Goal: Communication & Community: Answer question/provide support

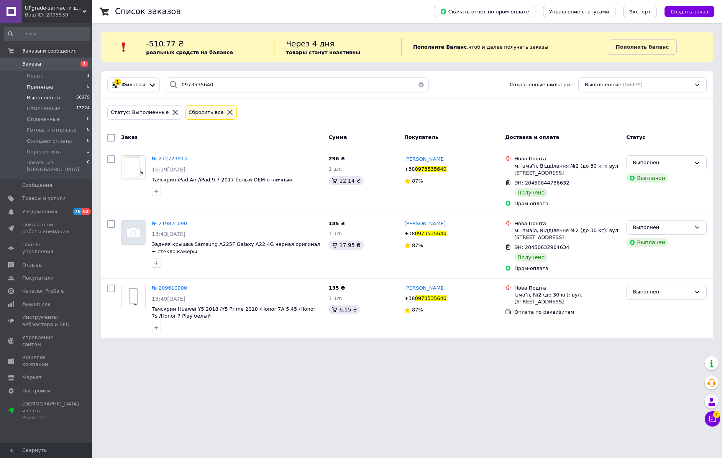
click at [44, 88] on span "Принятые" at bounding box center [40, 87] width 26 height 7
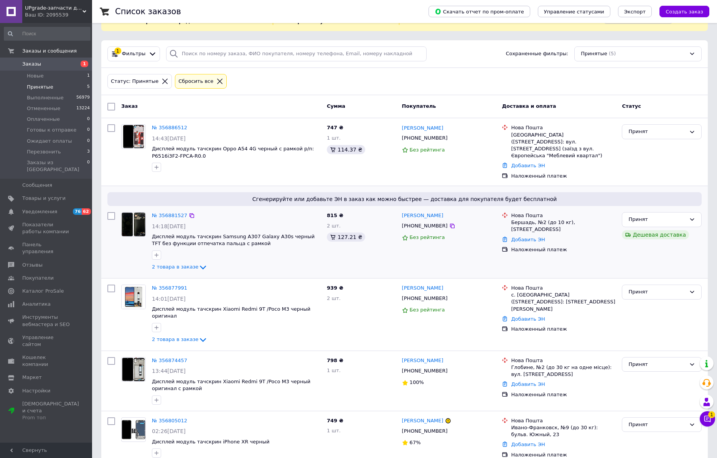
scroll to position [33, 0]
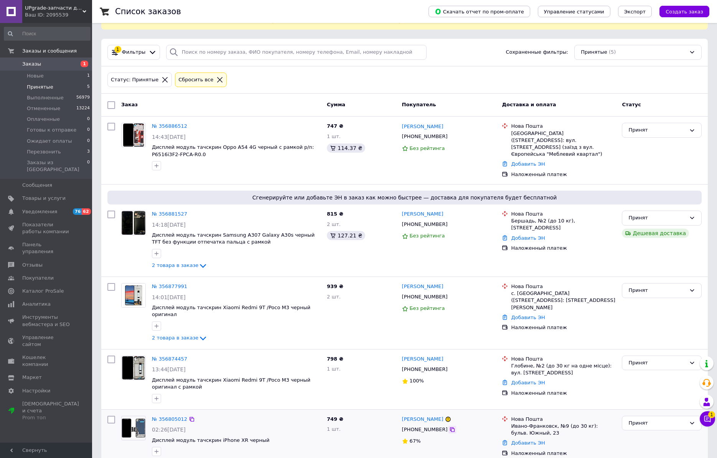
click at [450, 427] on icon at bounding box center [452, 429] width 5 height 5
click at [449, 294] on icon at bounding box center [452, 297] width 6 height 6
click at [200, 337] on icon at bounding box center [203, 339] width 6 height 4
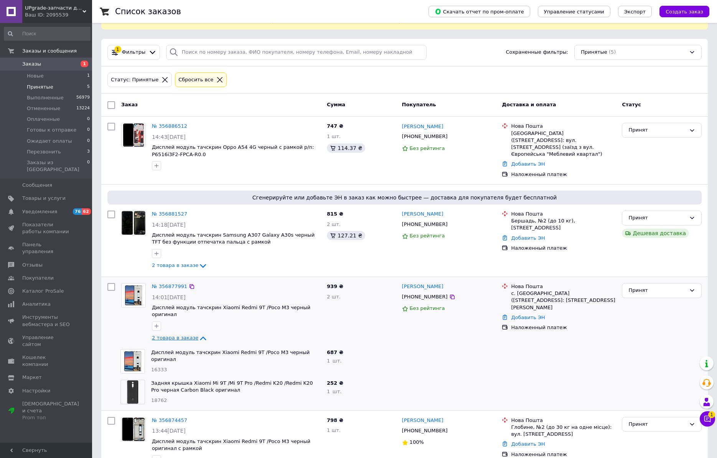
click at [596, 346] on div at bounding box center [558, 361] width 120 height 31
click at [664, 286] on div "Принят" at bounding box center [657, 290] width 58 height 8
click at [648, 313] on li "Отменен" at bounding box center [661, 320] width 79 height 14
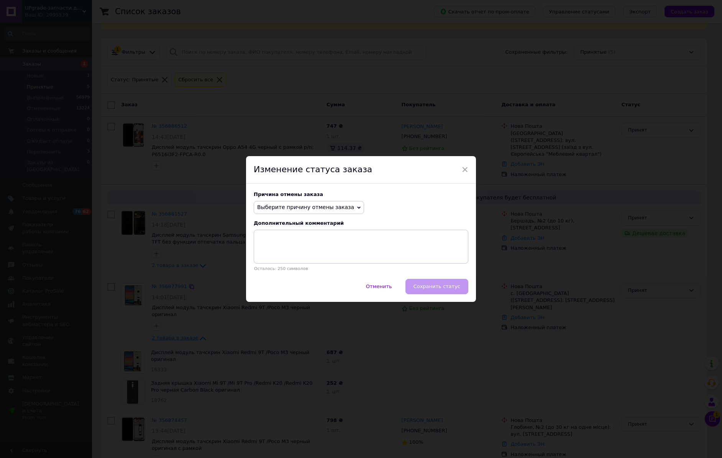
click at [326, 206] on span "Выберите причину отмены заказа" at bounding box center [305, 207] width 97 height 6
click at [280, 255] on li "По просьбе покупателя" at bounding box center [309, 254] width 110 height 11
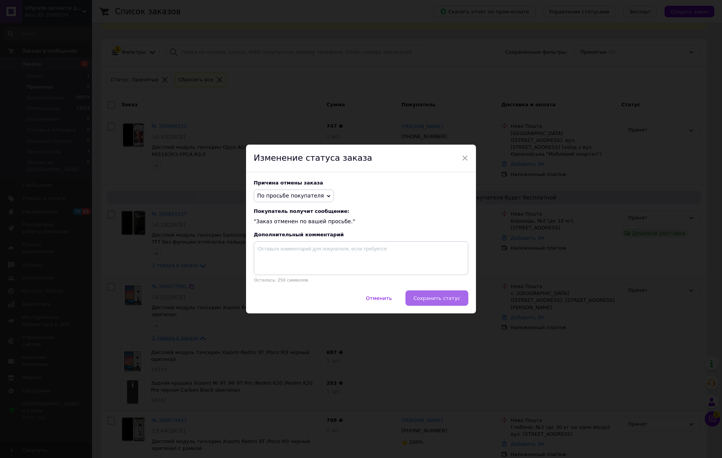
click at [425, 298] on span "Сохранить статус" at bounding box center [437, 298] width 47 height 6
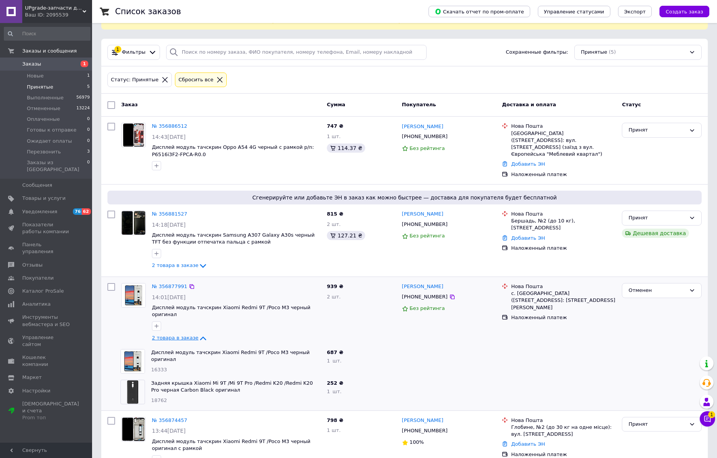
scroll to position [0, 0]
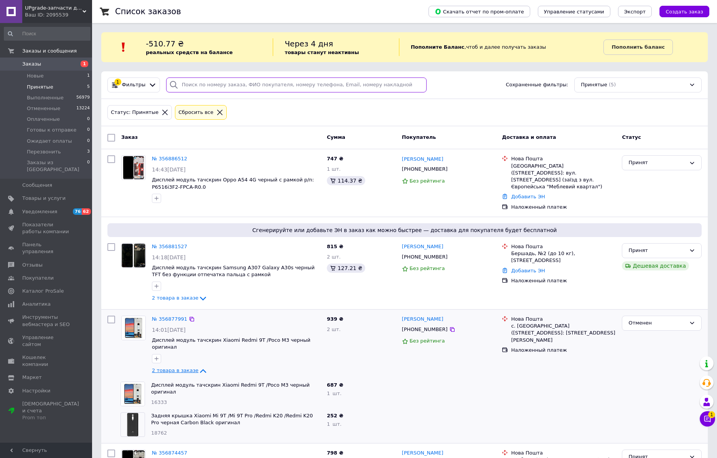
click at [194, 84] on input "search" at bounding box center [296, 84] width 261 height 15
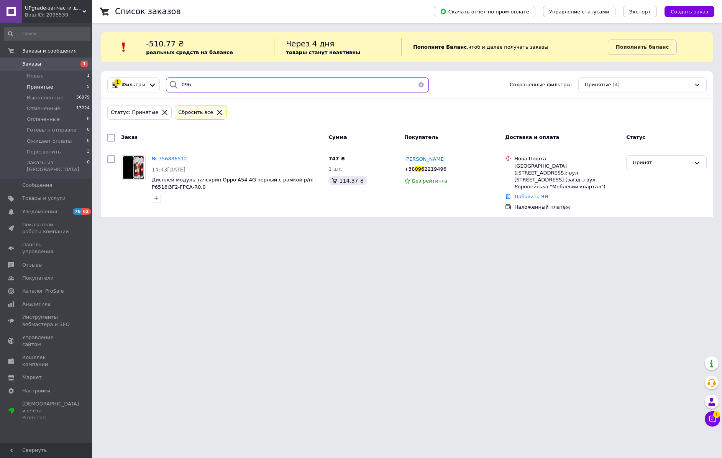
click at [285, 89] on input "096" at bounding box center [297, 84] width 263 height 15
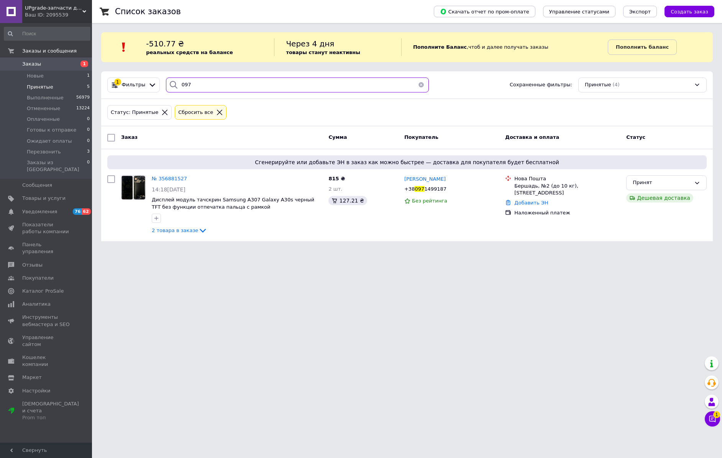
click at [349, 90] on input "097" at bounding box center [297, 84] width 263 height 15
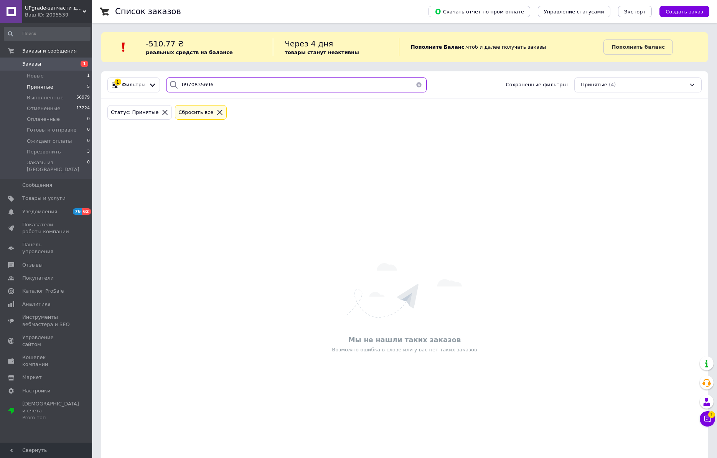
drag, startPoint x: 200, startPoint y: 85, endPoint x: 179, endPoint y: 87, distance: 21.2
click at [179, 87] on input "0970835696" at bounding box center [296, 84] width 261 height 15
type input "0970835696"
click at [59, 64] on span "Заказы" at bounding box center [46, 64] width 49 height 7
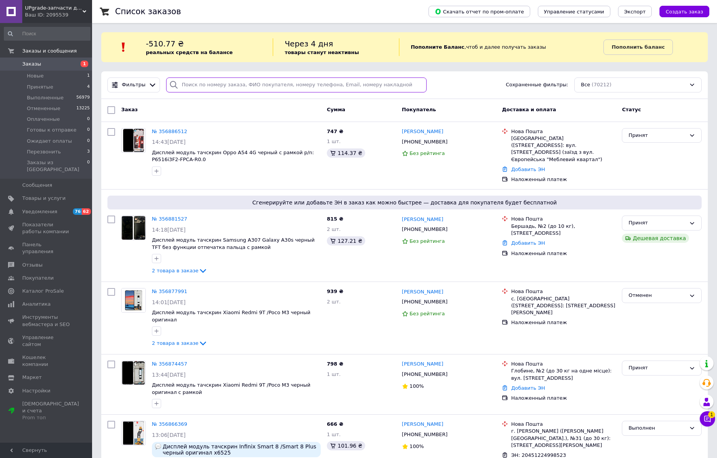
click at [206, 82] on input "search" at bounding box center [296, 84] width 261 height 15
paste input "+380970835696"
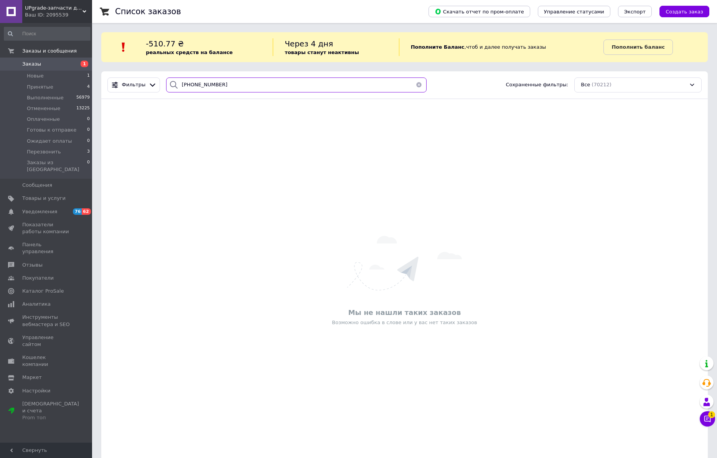
type input "+380970835696"
click at [707, 423] on button "Чат с покупателем 1" at bounding box center [706, 418] width 15 height 15
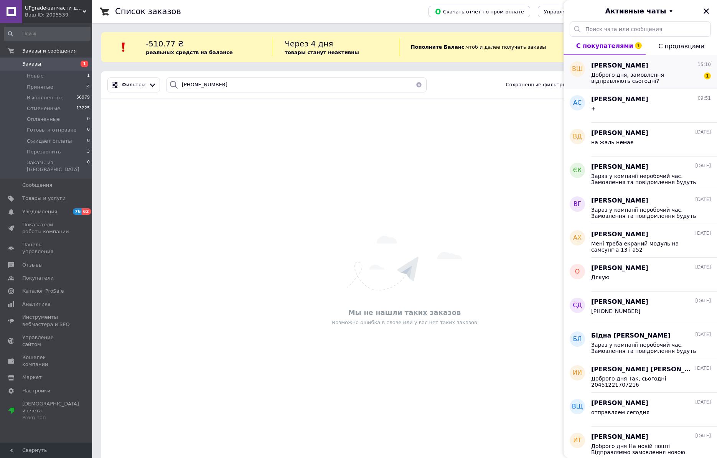
click at [657, 77] on span "Доброго дня, замовлення відправляють сьогодні?" at bounding box center [645, 78] width 109 height 12
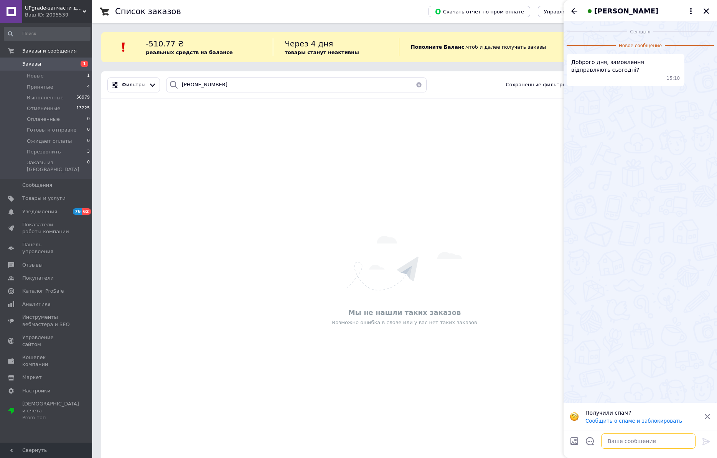
click at [636, 437] on textarea at bounding box center [648, 440] width 94 height 15
type textarea "L"
type textarea "Доброго дня так, відправка після17,00"
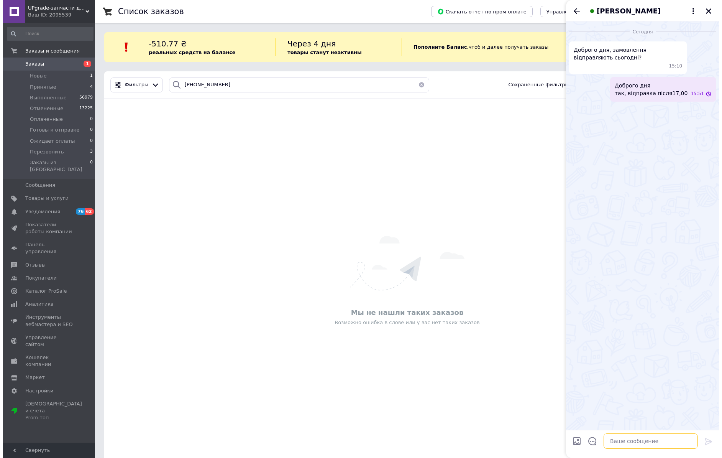
scroll to position [0, 0]
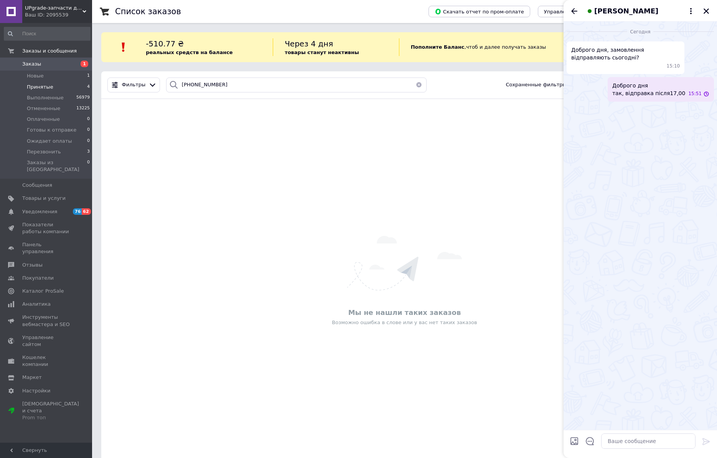
click at [39, 90] on li "Принятые 4" at bounding box center [47, 87] width 94 height 11
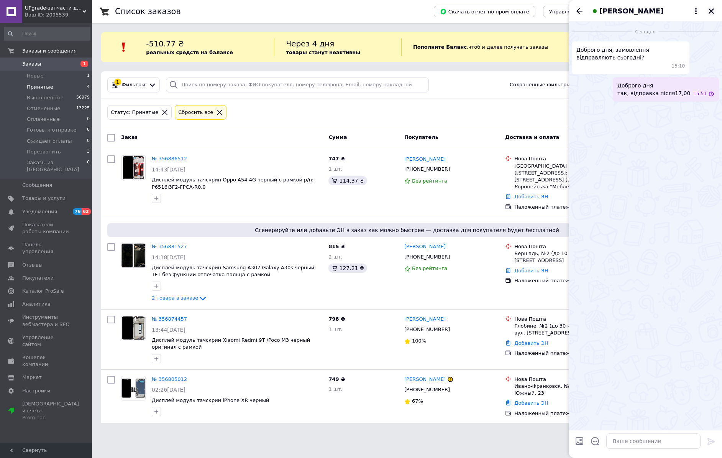
click at [711, 14] on icon "Закрыть" at bounding box center [711, 11] width 7 height 7
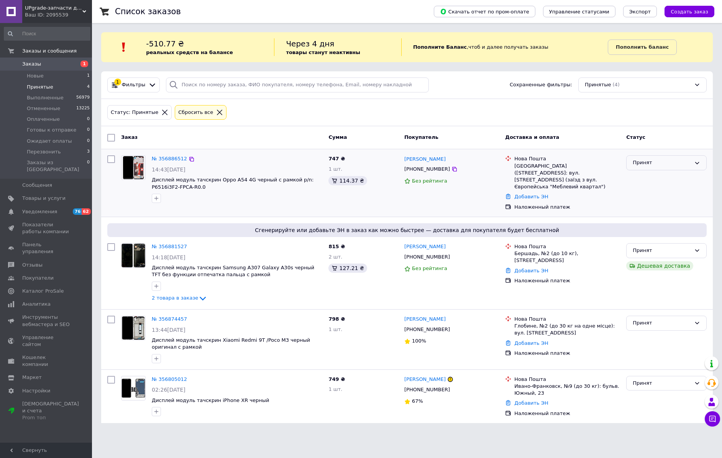
click at [696, 163] on icon at bounding box center [697, 163] width 6 height 6
click at [665, 192] on li "Отменен" at bounding box center [667, 193] width 80 height 14
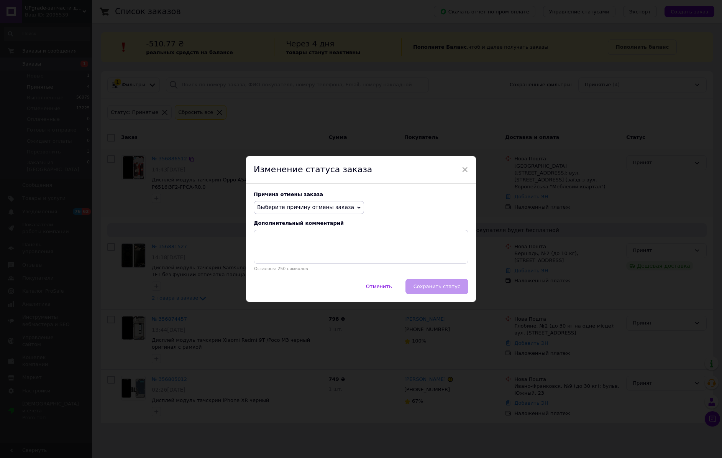
click at [308, 210] on span "Выберите причину отмены заказа" at bounding box center [305, 207] width 97 height 6
drag, startPoint x: 290, startPoint y: 265, endPoint x: 297, endPoint y: 265, distance: 6.9
click at [290, 265] on li "Заказ-дубликат" at bounding box center [309, 265] width 110 height 11
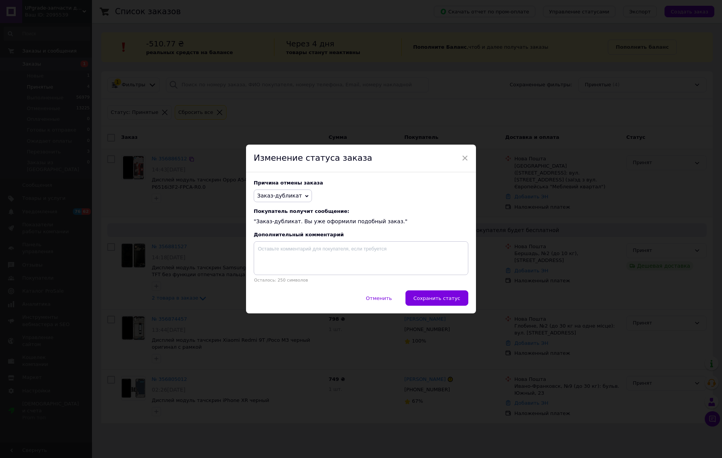
click at [425, 296] on span "Сохранить статус" at bounding box center [437, 298] width 47 height 6
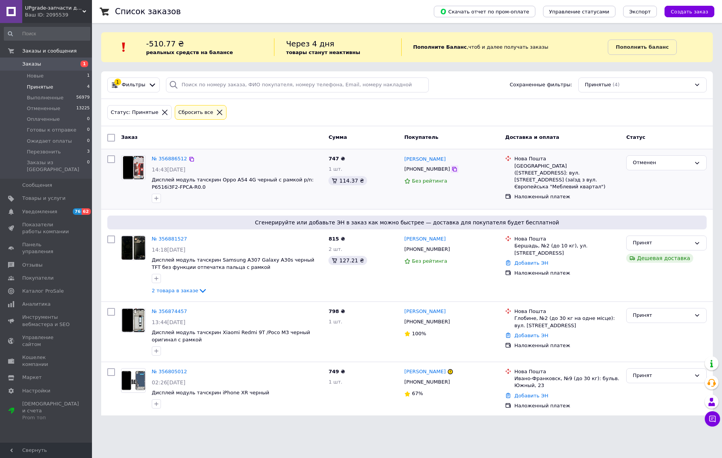
click at [452, 171] on icon at bounding box center [455, 169] width 6 height 6
click at [711, 414] on button "Чат с покупателем" at bounding box center [712, 418] width 15 height 15
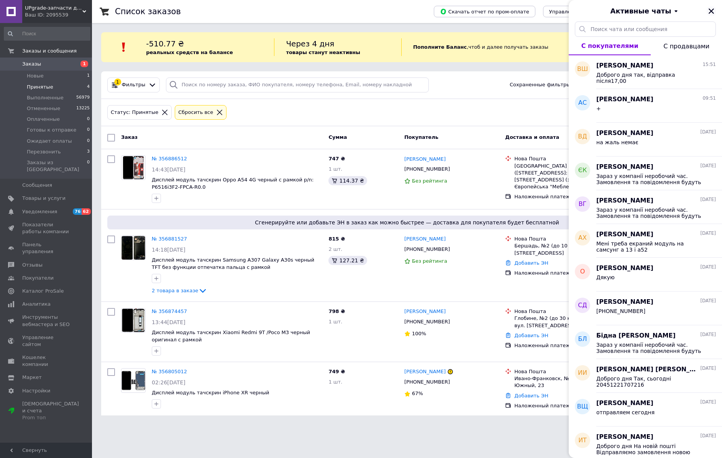
click at [711, 11] on icon "Закрыть" at bounding box center [711, 11] width 7 height 7
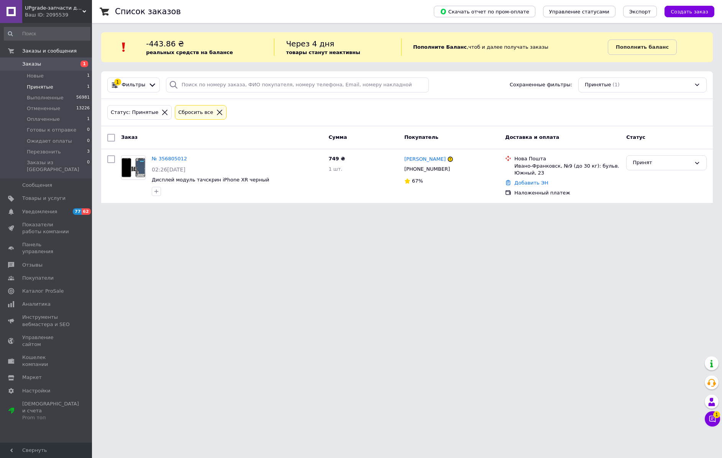
click at [45, 85] on span "Принятые" at bounding box center [40, 87] width 26 height 7
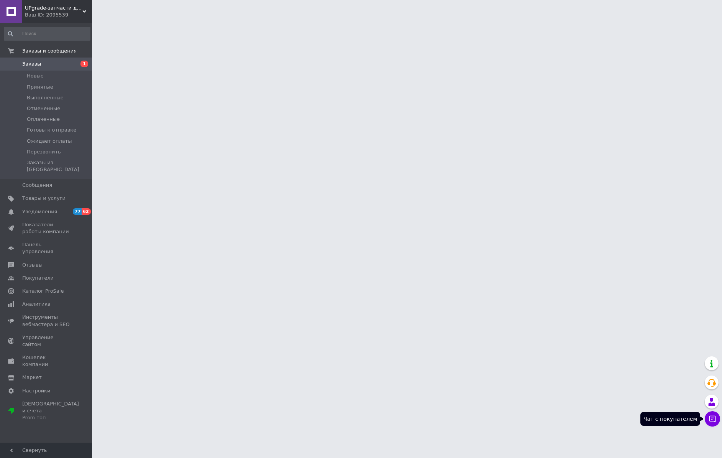
click at [719, 420] on button "Чат с покупателем" at bounding box center [712, 418] width 15 height 15
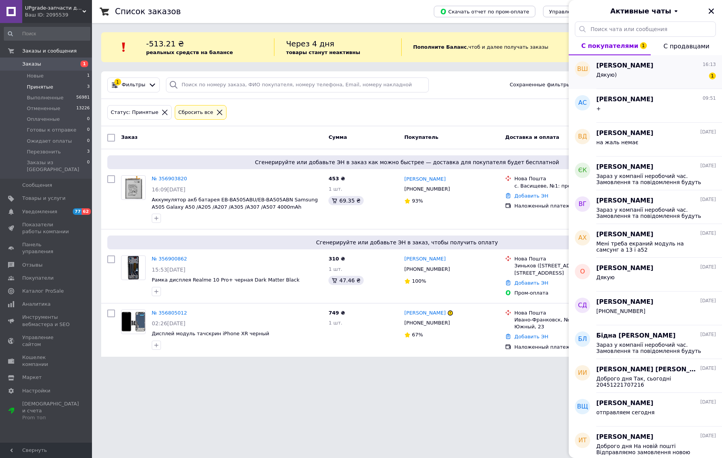
click at [622, 77] on div "Дякую) 1" at bounding box center [657, 76] width 120 height 12
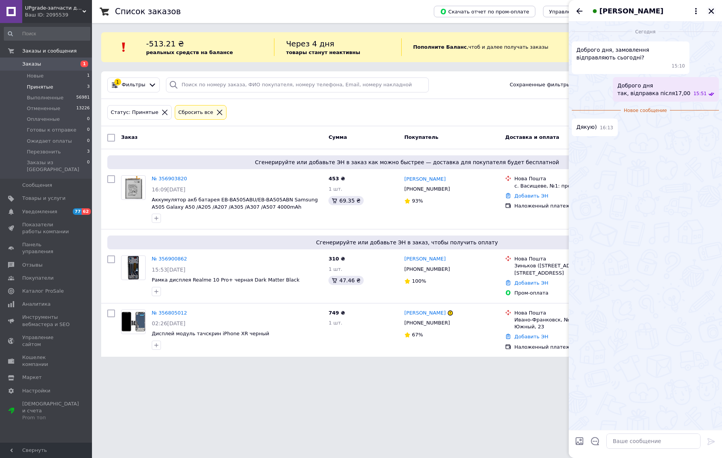
click at [711, 12] on icon "Закрыть" at bounding box center [711, 10] width 5 height 5
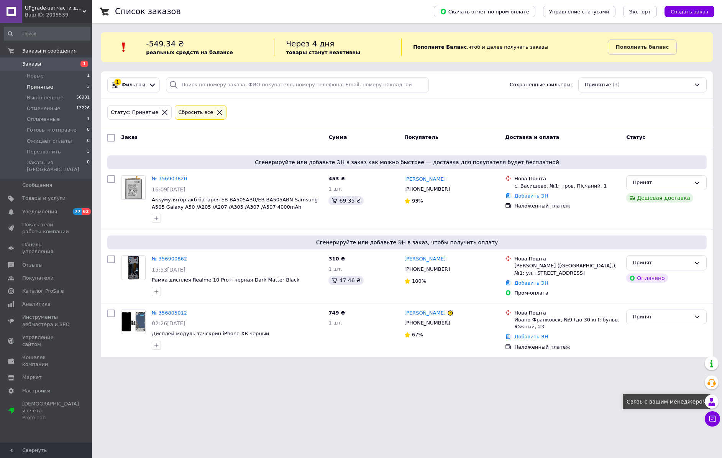
click at [713, 418] on icon at bounding box center [713, 419] width 8 height 8
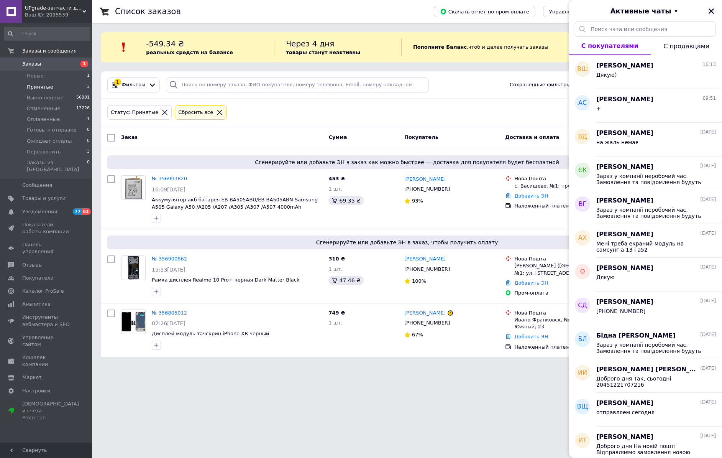
click at [714, 13] on icon "Закрыть" at bounding box center [711, 10] width 5 height 5
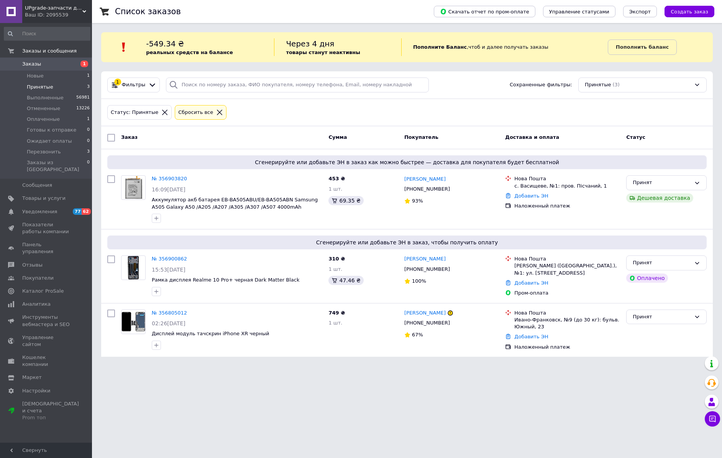
click at [38, 85] on span "Принятые" at bounding box center [40, 87] width 26 height 7
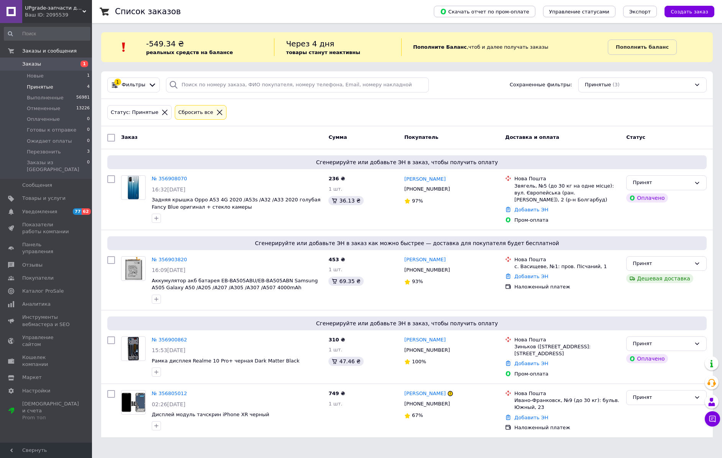
click at [40, 82] on li "Принятые 4" at bounding box center [47, 87] width 94 height 11
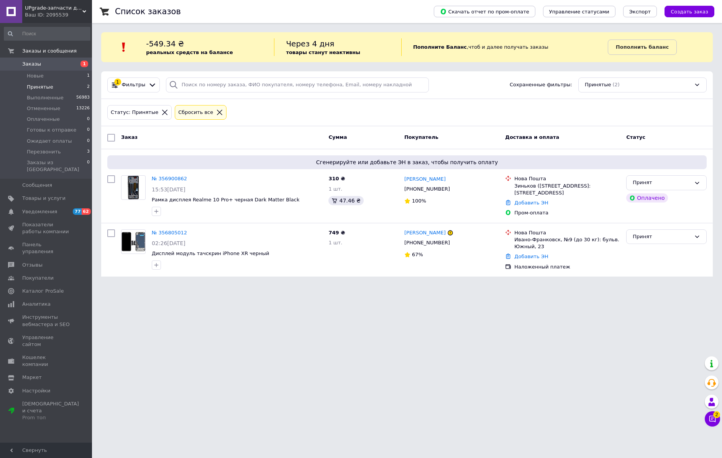
click at [385, 286] on html "UPgrade-запчасти для мобильных телефонов и планшетов Ваш ID: 2095539 Сайт UPgra…" at bounding box center [361, 143] width 722 height 286
click at [715, 420] on icon at bounding box center [713, 419] width 8 height 8
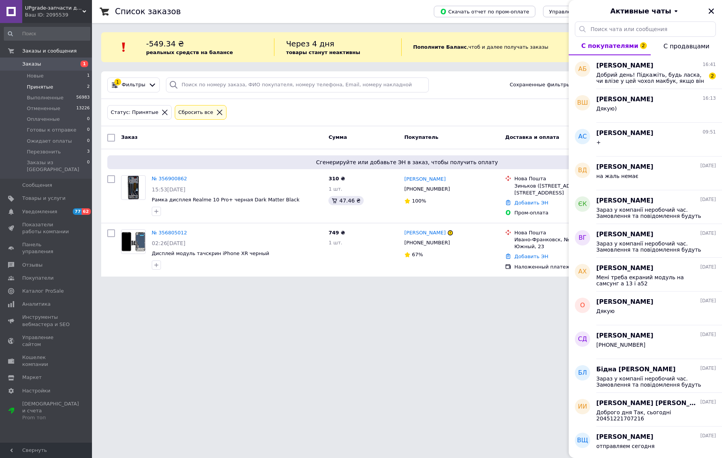
drag, startPoint x: 515, startPoint y: 309, endPoint x: 512, endPoint y: 313, distance: 5.2
click at [512, 286] on html "UPgrade-запчасти для мобильных телефонов и планшетов Ваш ID: 2095539 Сайт UPgra…" at bounding box center [361, 143] width 722 height 286
click at [710, 10] on icon "Закрыть" at bounding box center [711, 11] width 7 height 7
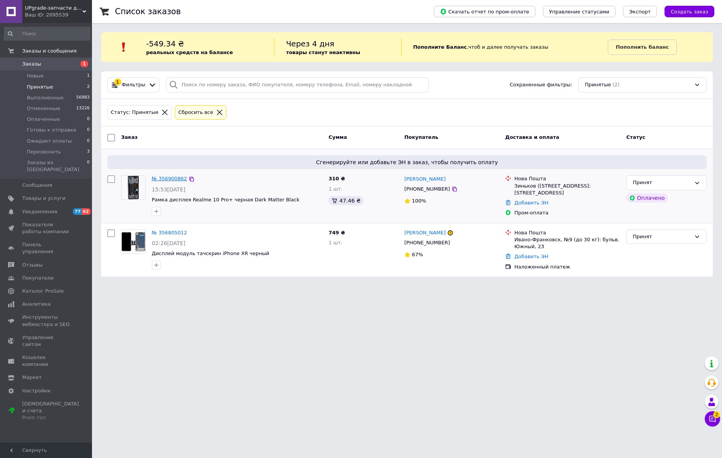
click at [169, 178] on link "№ 356900862" at bounding box center [169, 179] width 35 height 6
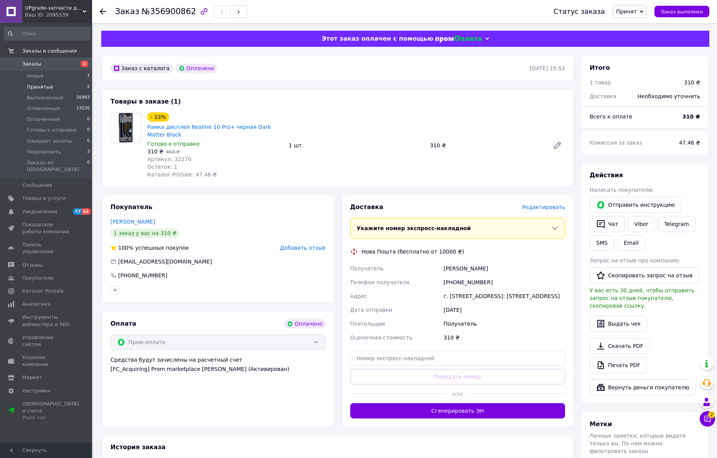
click at [45, 88] on span "Принятые" at bounding box center [40, 87] width 26 height 7
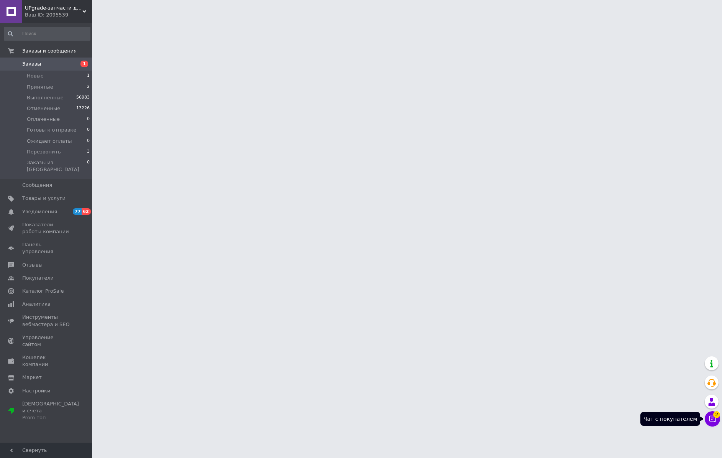
click at [713, 422] on icon at bounding box center [713, 419] width 8 height 8
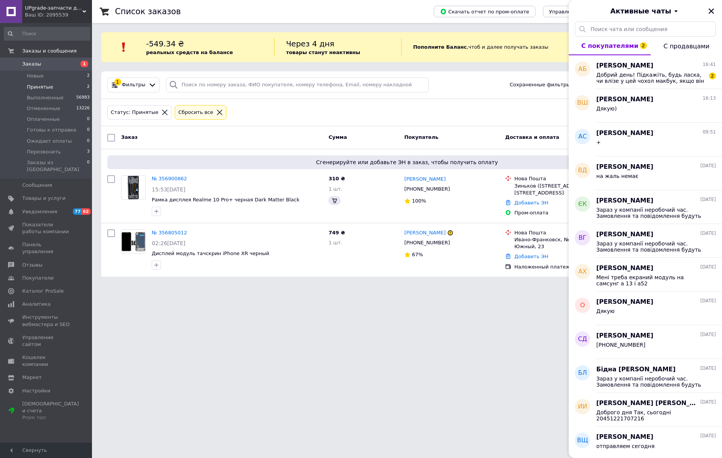
click at [706, 8] on div "Активные чаты" at bounding box center [645, 10] width 153 height 21
click at [714, 12] on icon "Закрыть" at bounding box center [711, 11] width 7 height 7
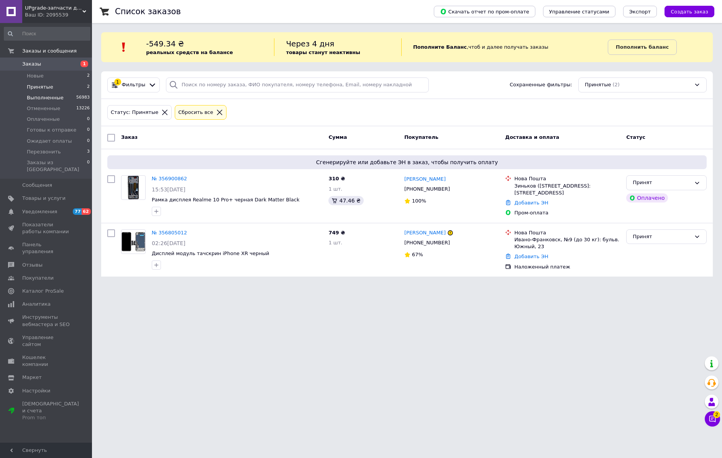
click at [41, 94] on span "Выполненные" at bounding box center [45, 97] width 37 height 7
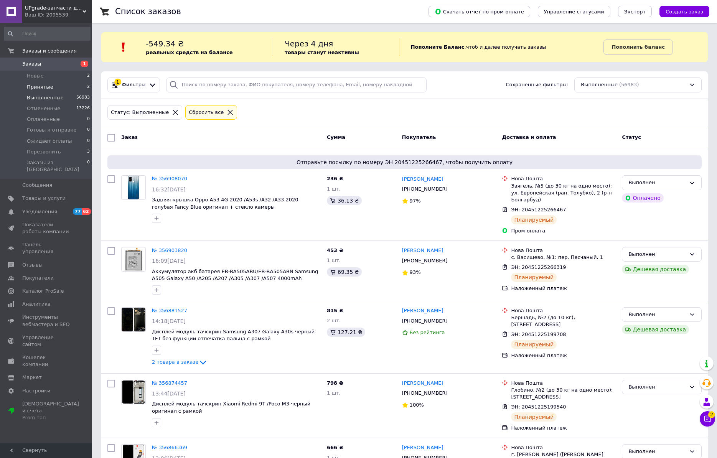
click at [43, 88] on span "Принятые" at bounding box center [40, 87] width 26 height 7
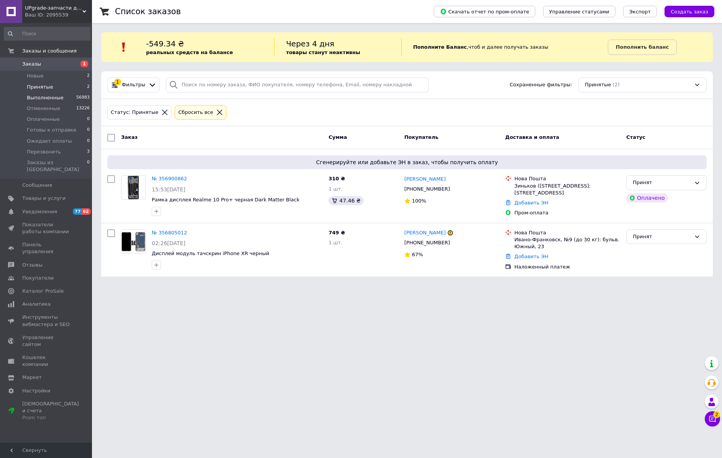
click at [51, 99] on span "Выполненные" at bounding box center [45, 97] width 37 height 7
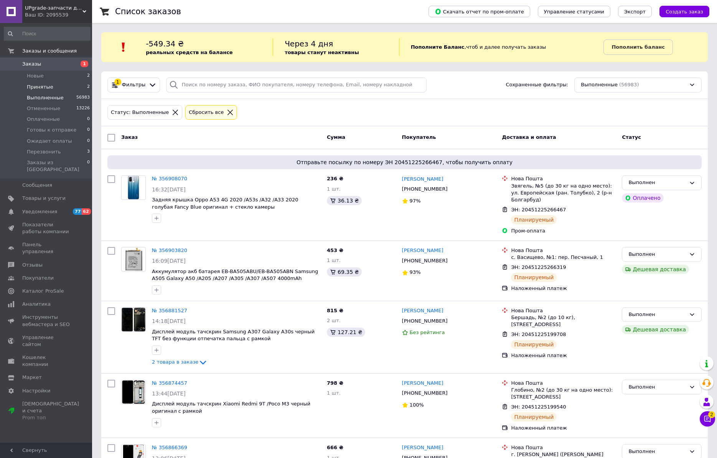
click at [47, 89] on span "Принятые" at bounding box center [40, 87] width 26 height 7
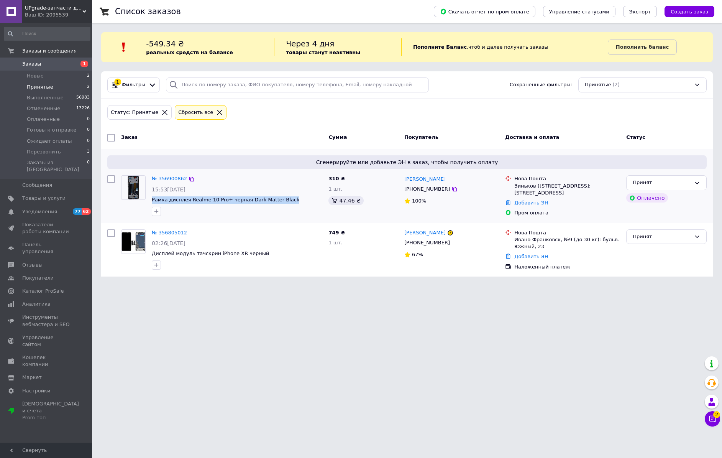
drag, startPoint x: 284, startPoint y: 197, endPoint x: 150, endPoint y: 199, distance: 133.5
click at [150, 199] on div "№ 356900862 15:53, 12.08.2025 Рамка дисплея Realme 10 Pro+ черная Dark Matter B…" at bounding box center [237, 195] width 177 height 46
copy span "Рамка дисплея Realme 10 Pro+ черная Dark Matter Black"
click at [41, 86] on span "Принятые" at bounding box center [40, 87] width 26 height 7
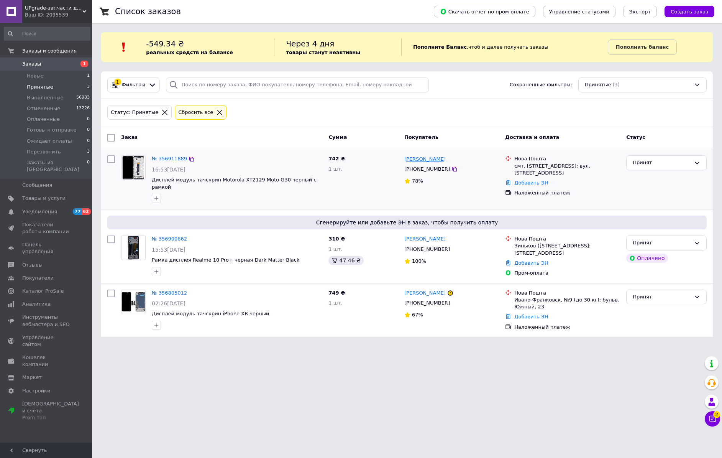
click at [435, 162] on link "[PERSON_NAME]" at bounding box center [425, 159] width 41 height 7
drag, startPoint x: 191, startPoint y: 76, endPoint x: 192, endPoint y: 84, distance: 8.6
click at [191, 77] on div "1 Фильтры Сохраненные фильтры: Принятые (3)" at bounding box center [407, 85] width 612 height 28
click at [193, 85] on input "search" at bounding box center [297, 84] width 263 height 15
paste input "09861545982"
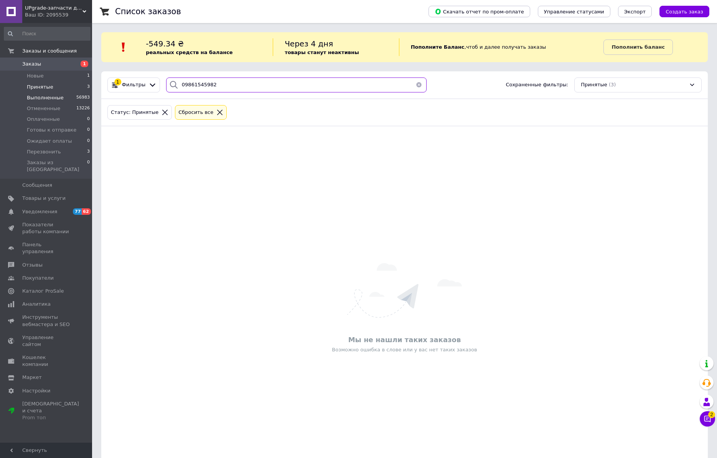
type input "09861545982"
click at [53, 96] on span "Выполненные" at bounding box center [45, 97] width 37 height 7
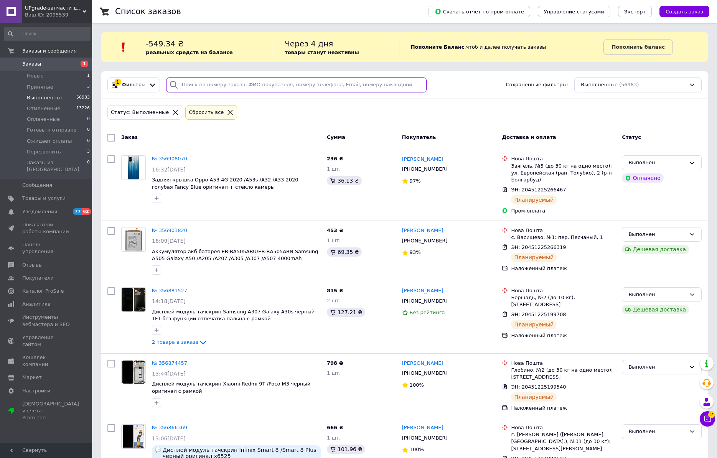
click at [221, 85] on input "search" at bounding box center [296, 84] width 261 height 15
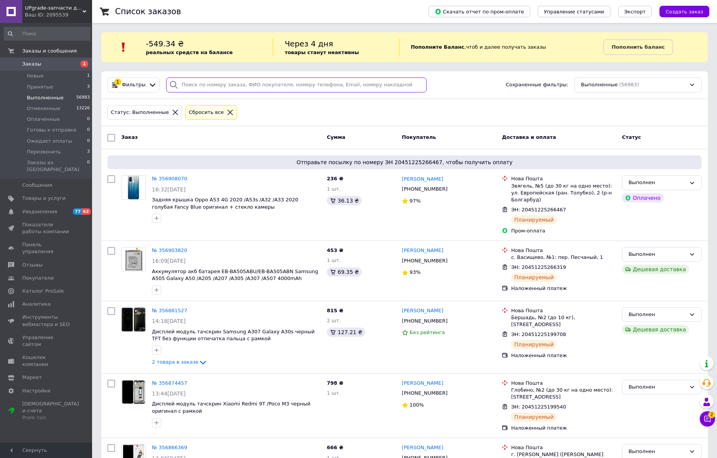
paste input "09861545982"
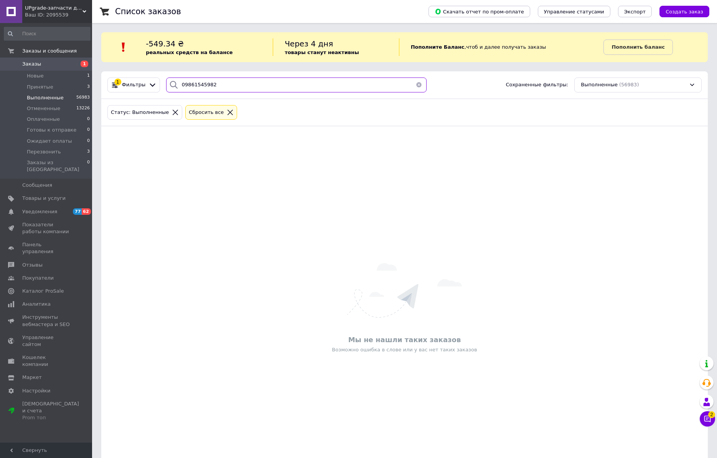
type input "09861545982"
click at [43, 83] on li "Принятые 3" at bounding box center [47, 87] width 94 height 11
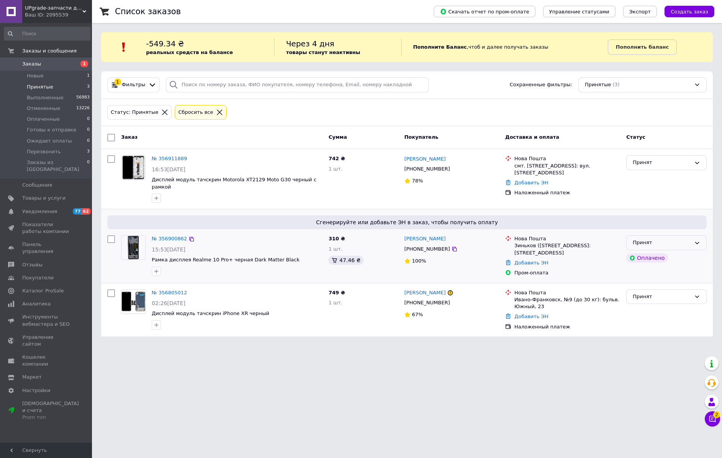
click at [668, 239] on div "Принят" at bounding box center [662, 243] width 58 height 8
click at [452, 171] on icon at bounding box center [455, 169] width 6 height 6
click at [188, 160] on div at bounding box center [192, 159] width 8 height 8
click at [189, 160] on icon at bounding box center [192, 159] width 6 height 6
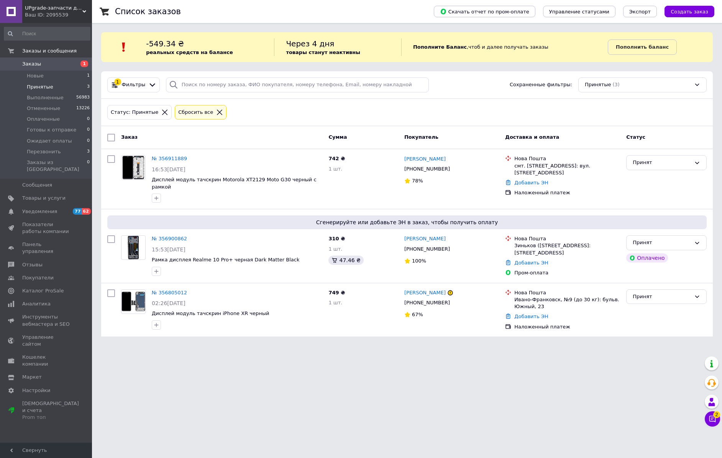
click at [574, 346] on html "UPgrade-запчасти для мобильных телефонов и планшетов Ваш ID: 2095539 Сайт UPgra…" at bounding box center [361, 173] width 722 height 346
click at [715, 415] on span "2" at bounding box center [717, 414] width 7 height 7
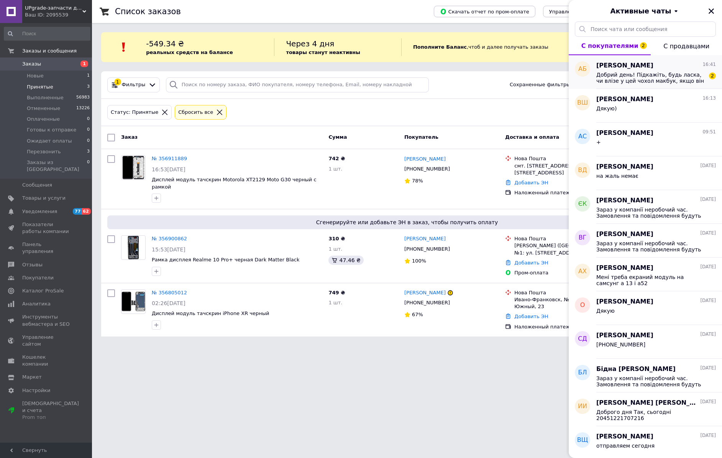
click at [644, 82] on span "Добрий день! Підкажіть, будь ласка, чи влізе у цей чохол макбук, якщо він на 14…" at bounding box center [651, 78] width 109 height 12
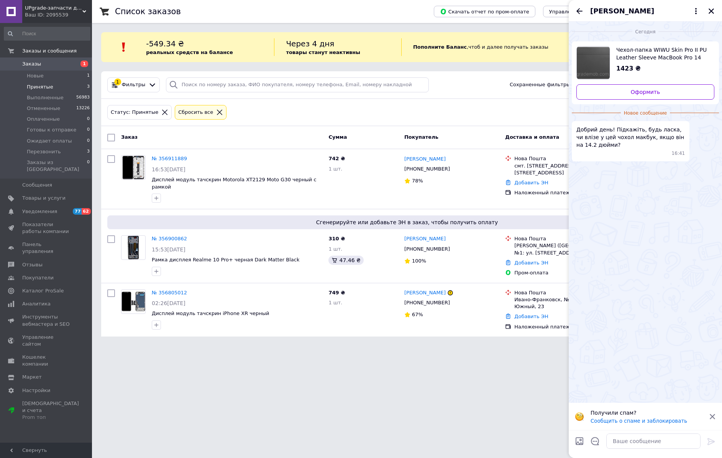
click at [625, 49] on span "Чехол-папка WIWU Skin Pro II PU Leather Sleeve MacBook Pro 14 M1 2021 Серый" at bounding box center [663, 53] width 92 height 15
click at [641, 437] on textarea at bounding box center [654, 441] width 94 height 15
type textarea "Д"
click at [708, 10] on icon "Закрыть" at bounding box center [711, 11] width 7 height 7
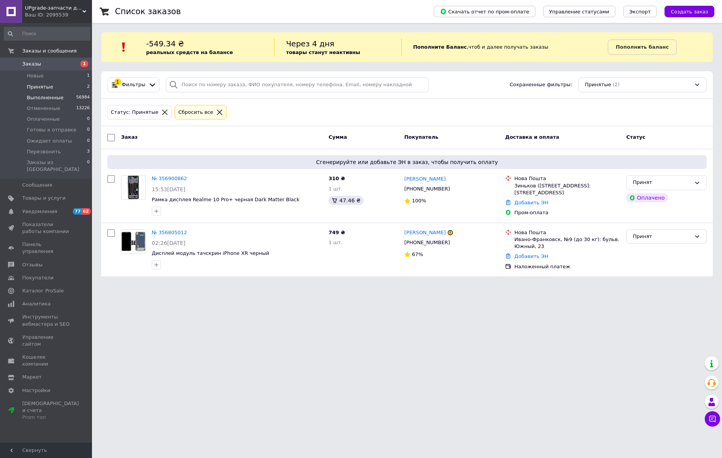
click at [47, 95] on span "Выполненные" at bounding box center [45, 97] width 37 height 7
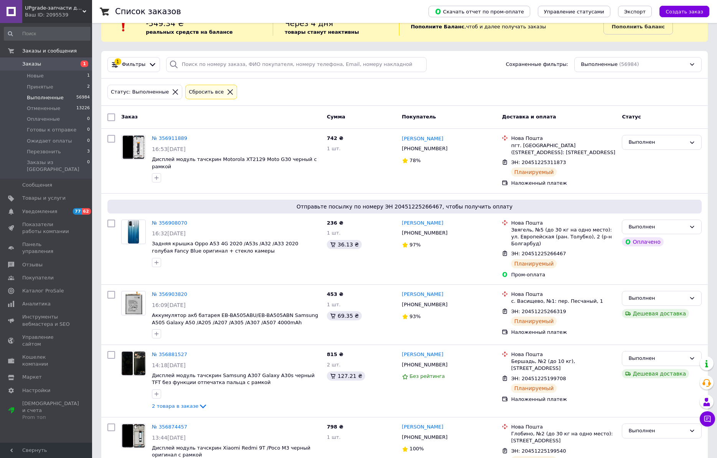
scroll to position [38, 0]
